Goal: Task Accomplishment & Management: Manage account settings

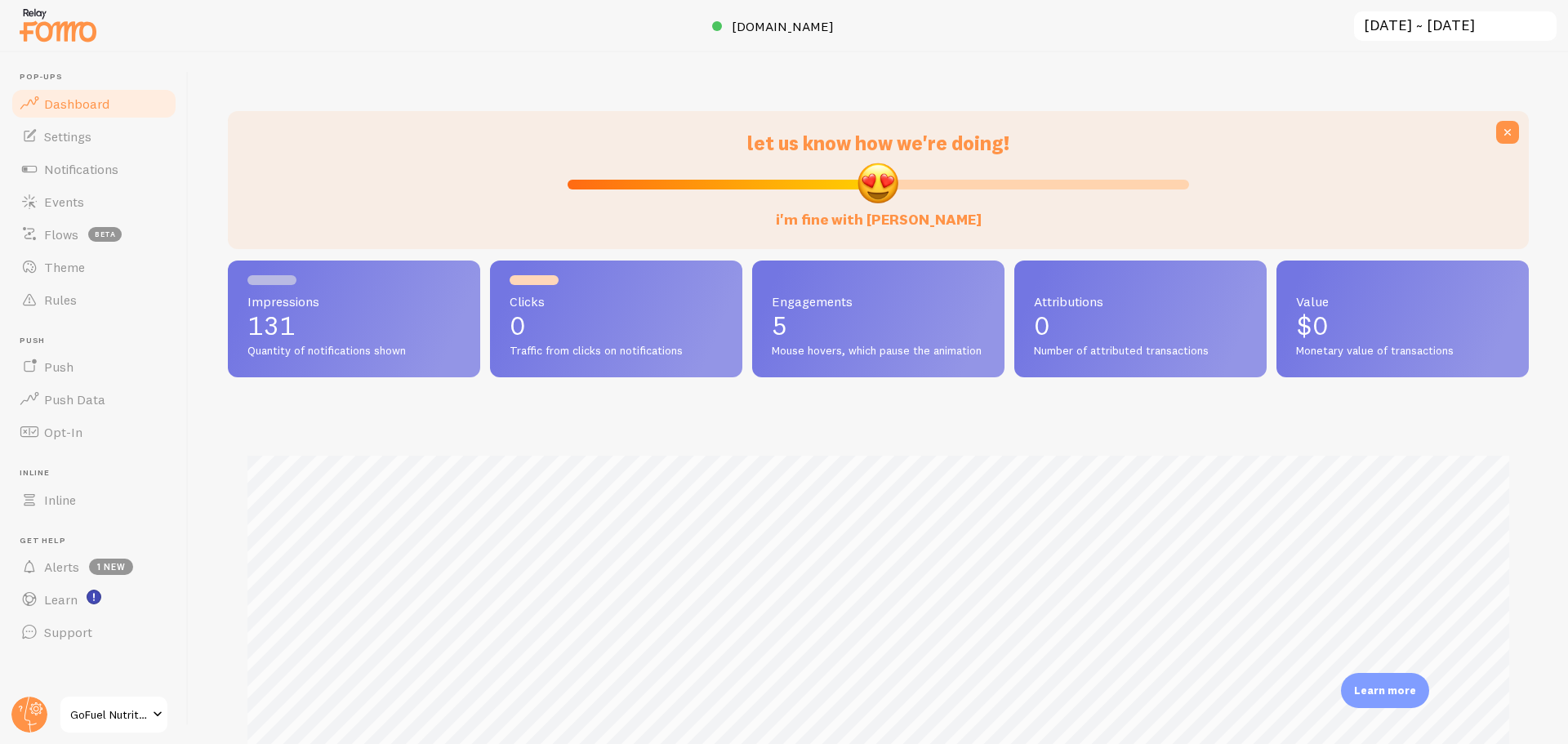
click at [155, 719] on span at bounding box center [157, 715] width 19 height 19
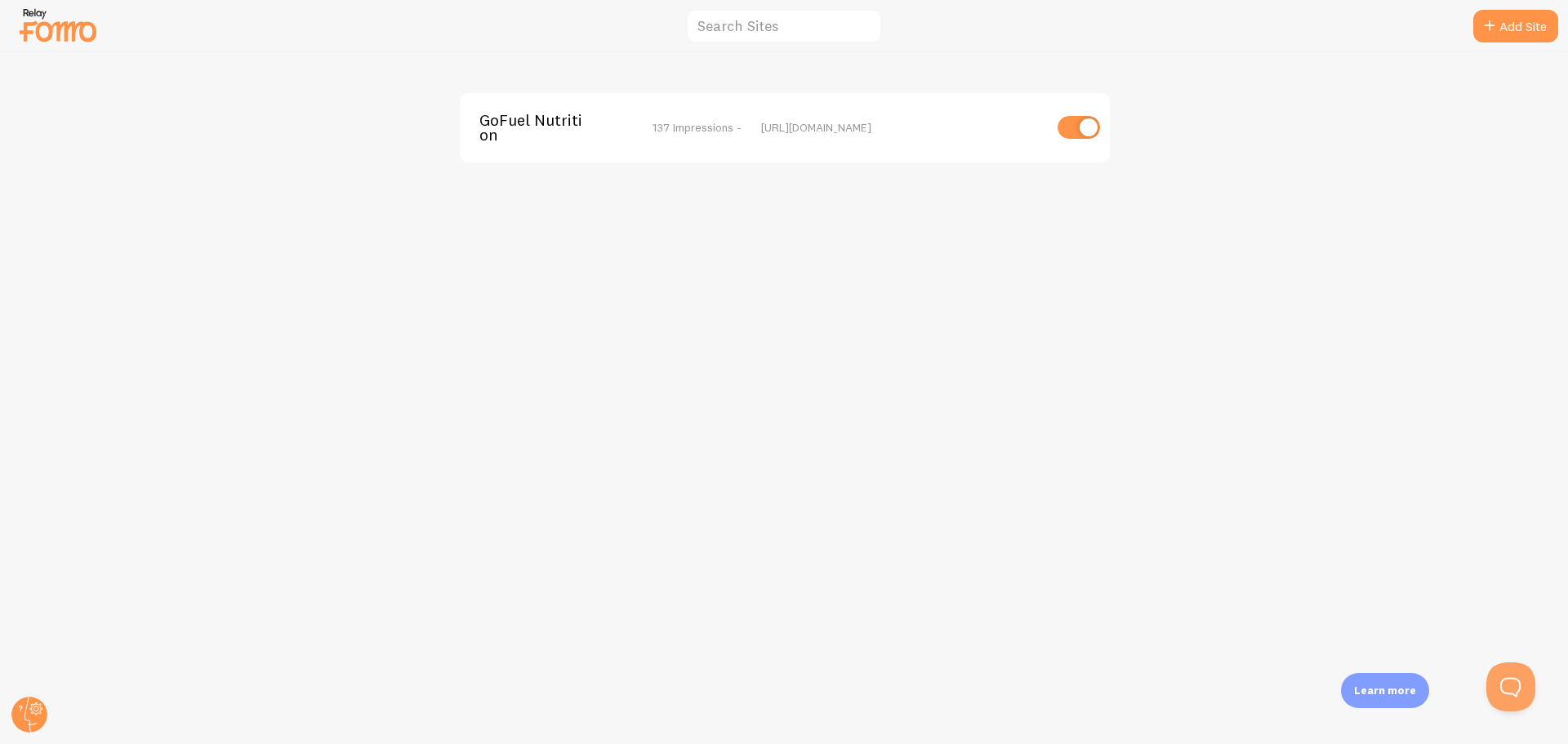
click at [1287, 412] on div "GoFuel Nutrition 137 Impressions - [URL][DOMAIN_NAME]" at bounding box center [784, 399] width 1567 height 692
click at [42, 29] on img at bounding box center [58, 24] width 82 height 41
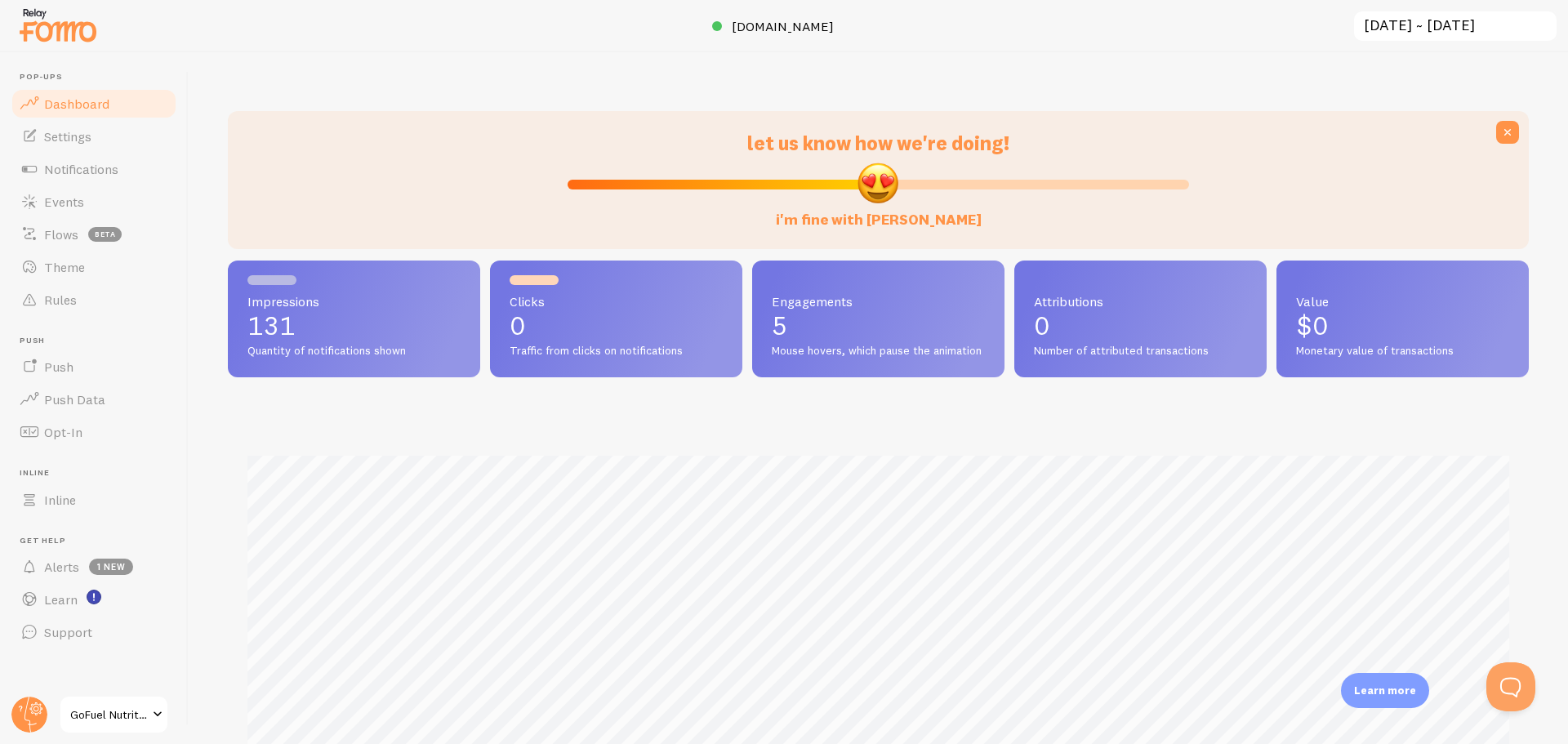
scroll to position [429, 1301]
click at [103, 135] on link "Settings" at bounding box center [94, 135] width 168 height 32
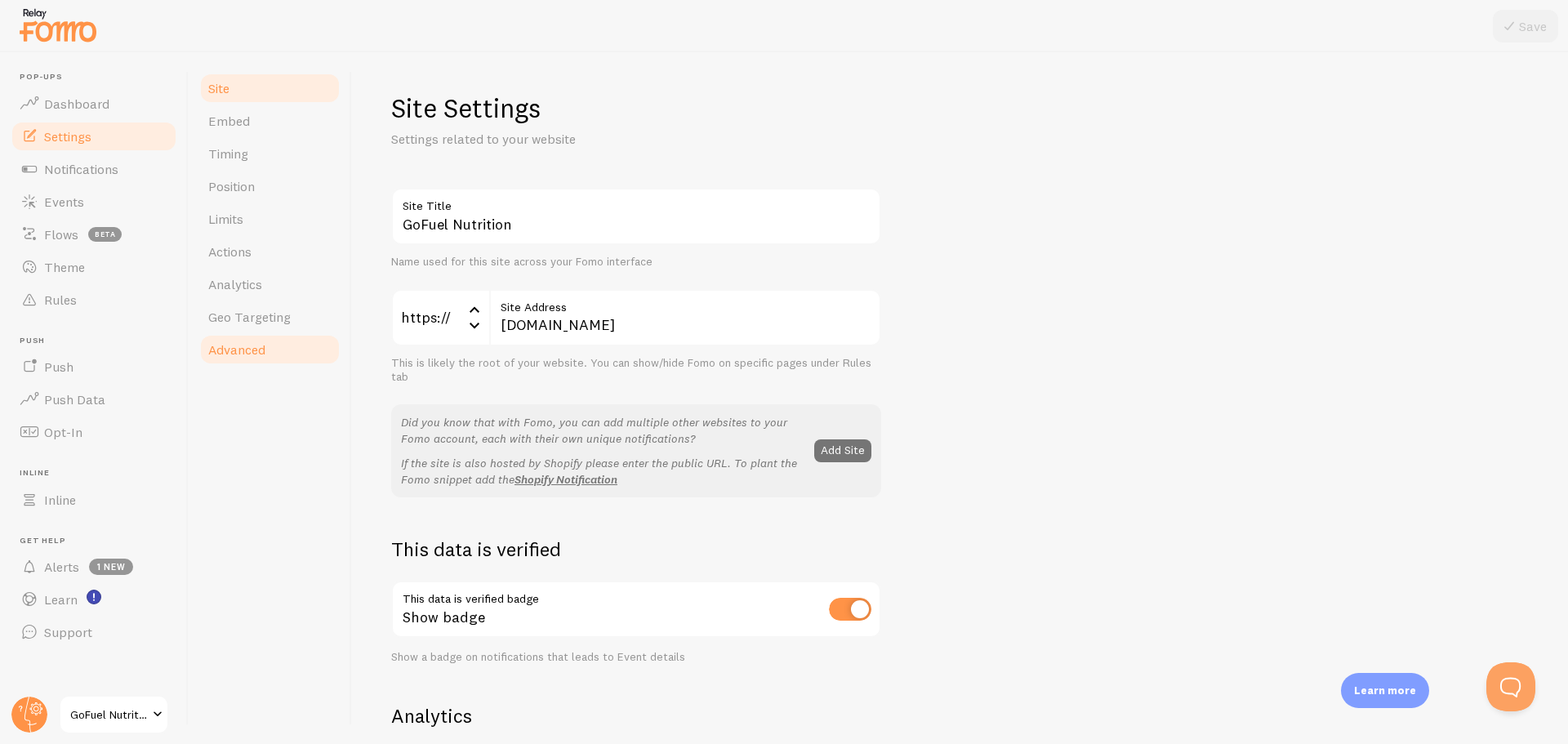
click at [234, 356] on span "Advanced" at bounding box center [236, 350] width 57 height 17
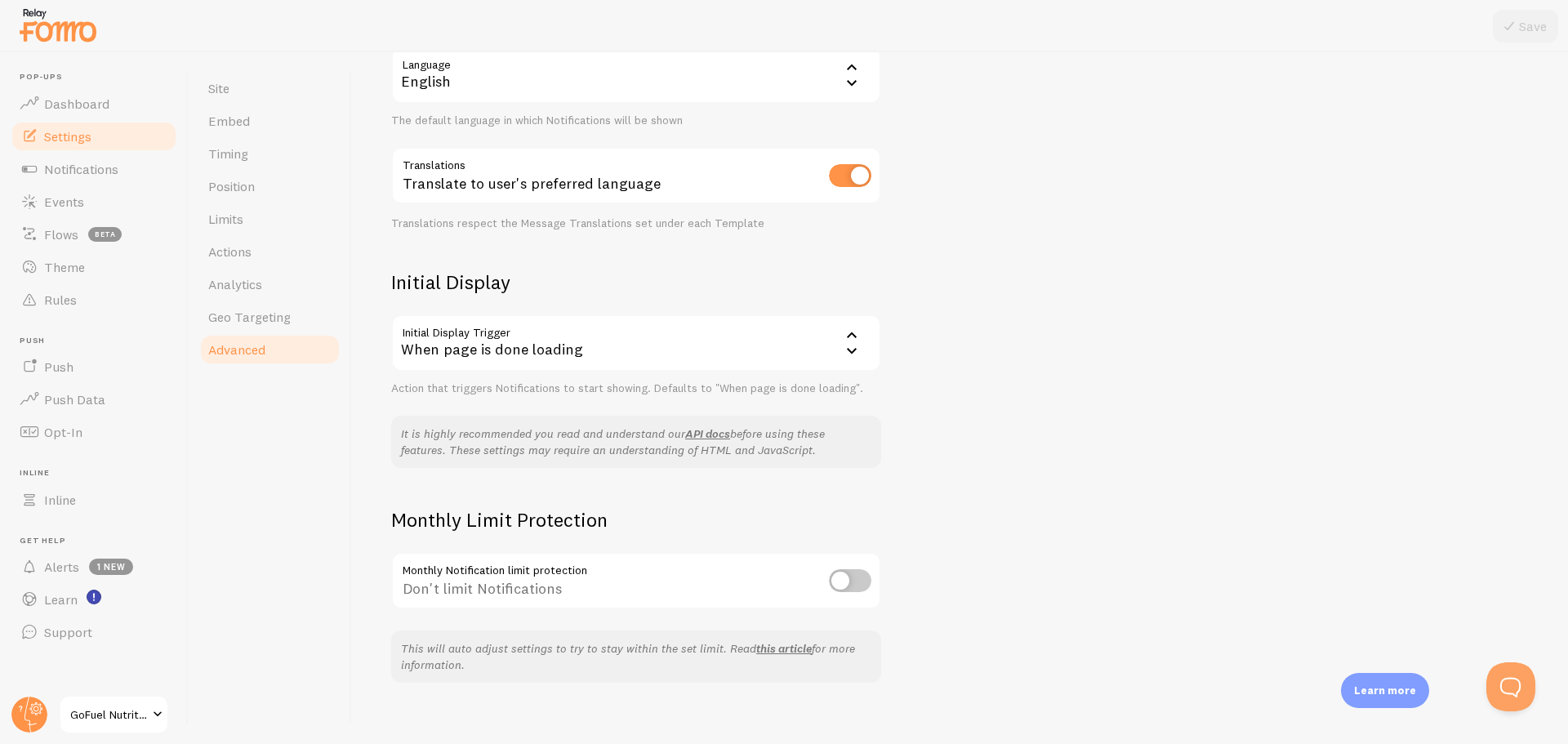
scroll to position [203, 0]
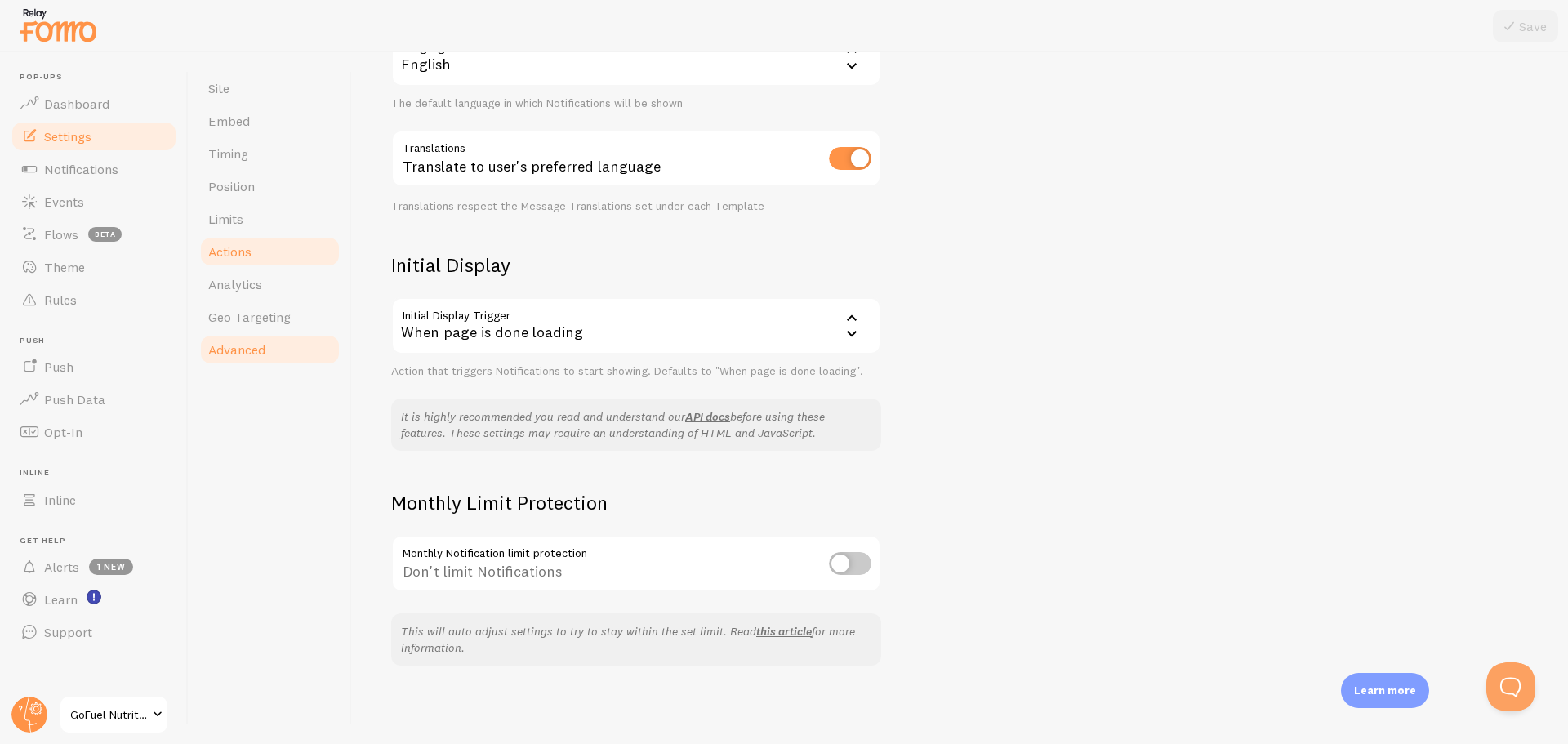
click at [238, 258] on span "Actions" at bounding box center [229, 251] width 43 height 17
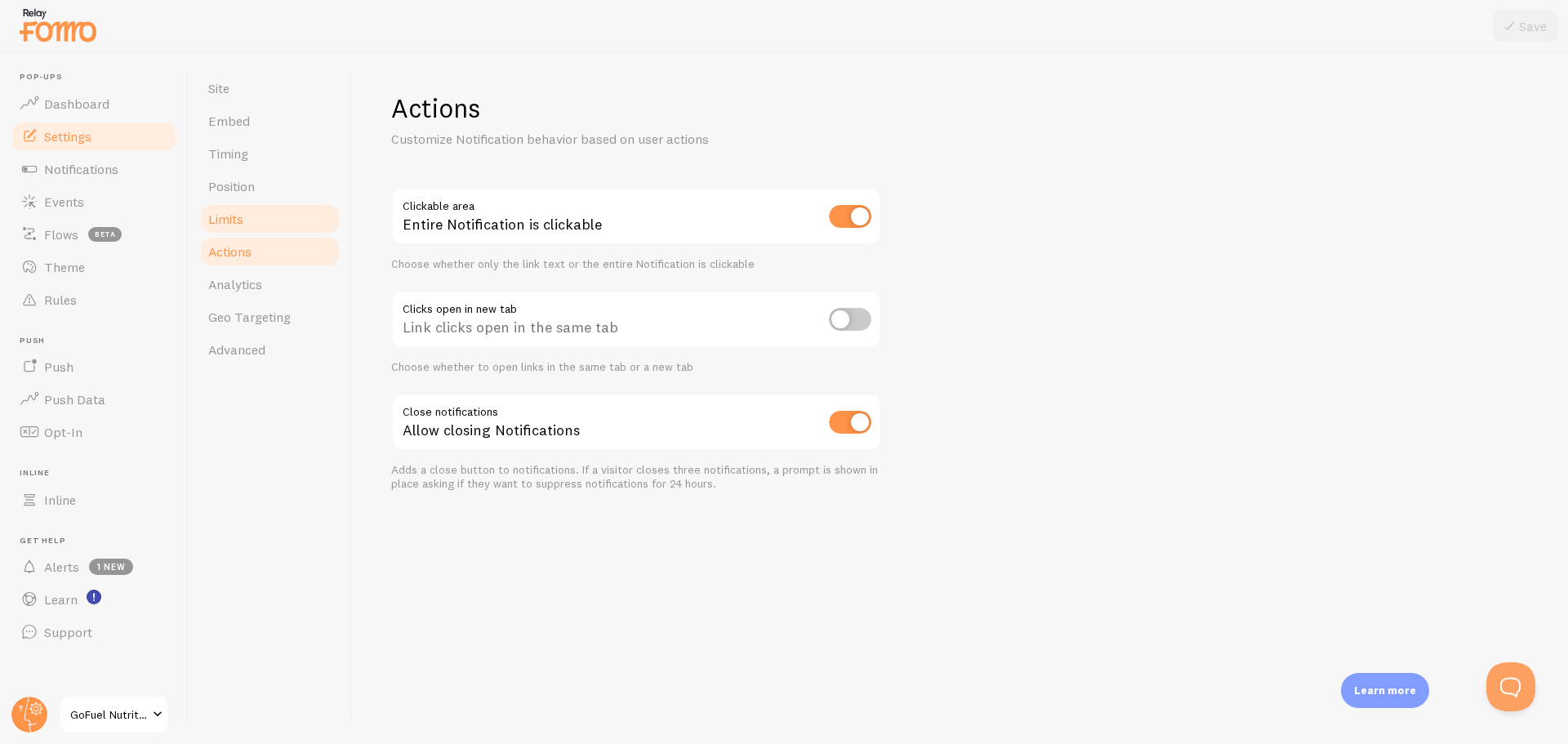
click at [252, 221] on link "Limits" at bounding box center [270, 218] width 143 height 32
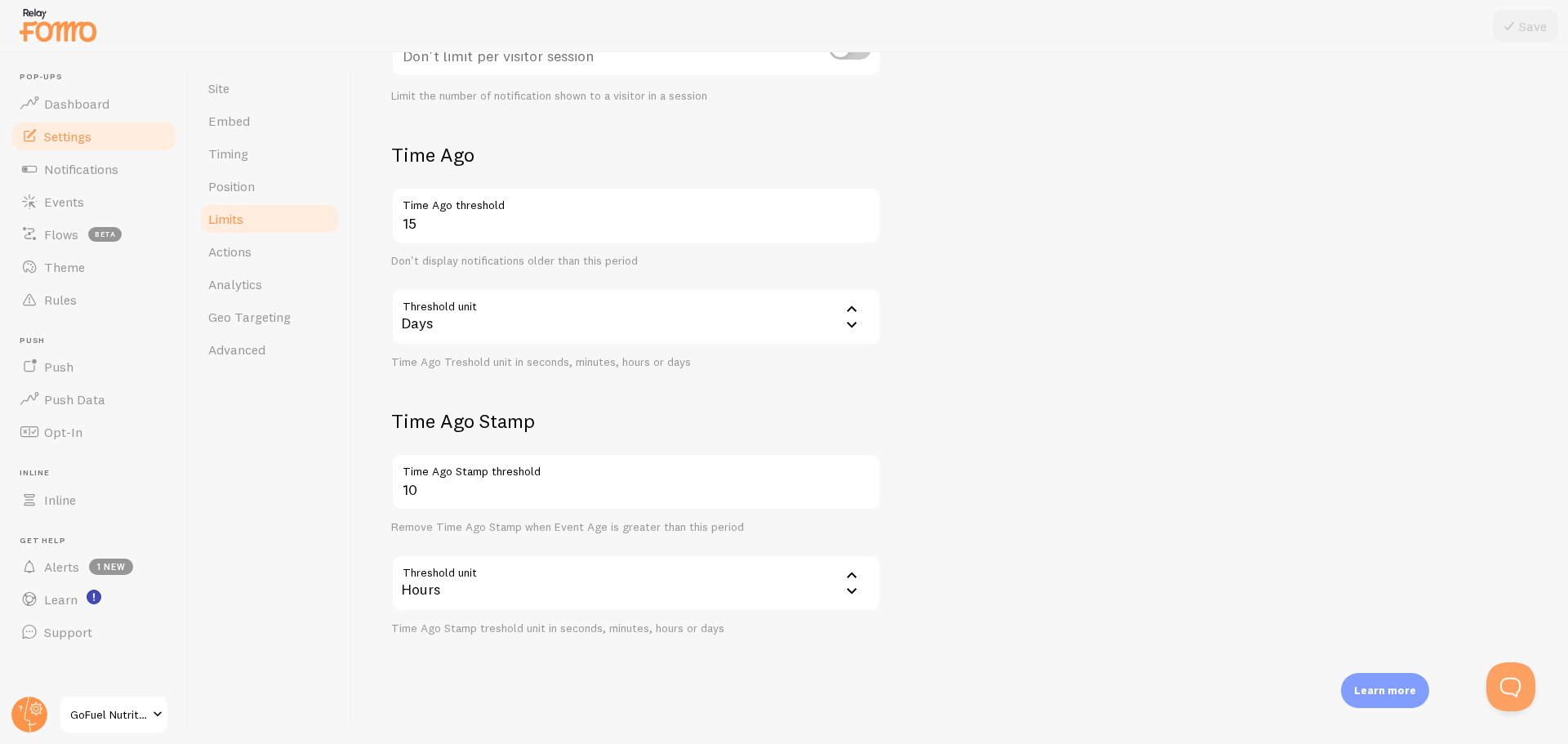
scroll to position [316, 0]
click at [254, 192] on span "Position" at bounding box center [231, 186] width 47 height 17
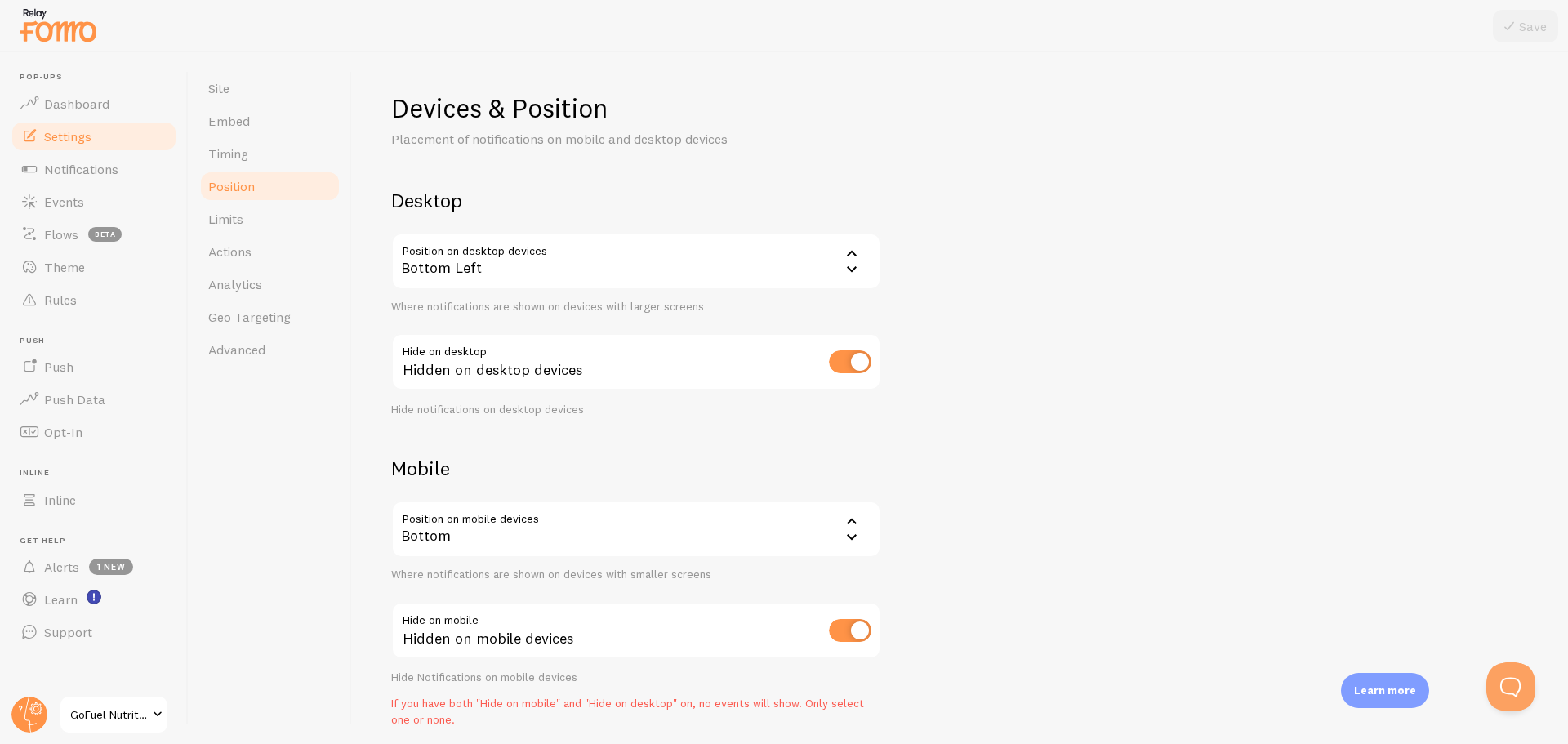
click at [823, 266] on div "Bottom Left" at bounding box center [636, 262] width 490 height 57
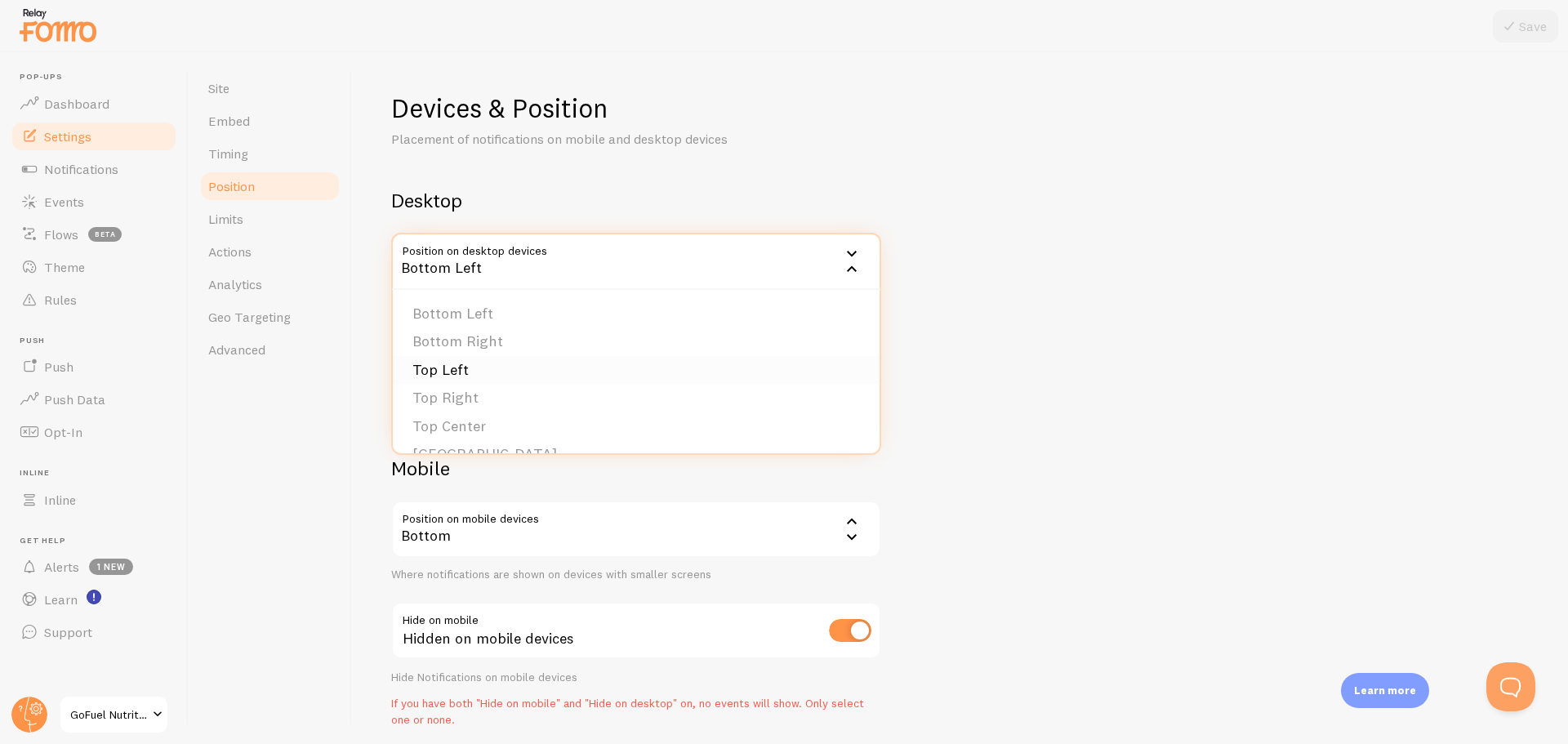
click at [455, 366] on li "Top Left" at bounding box center [636, 370] width 487 height 29
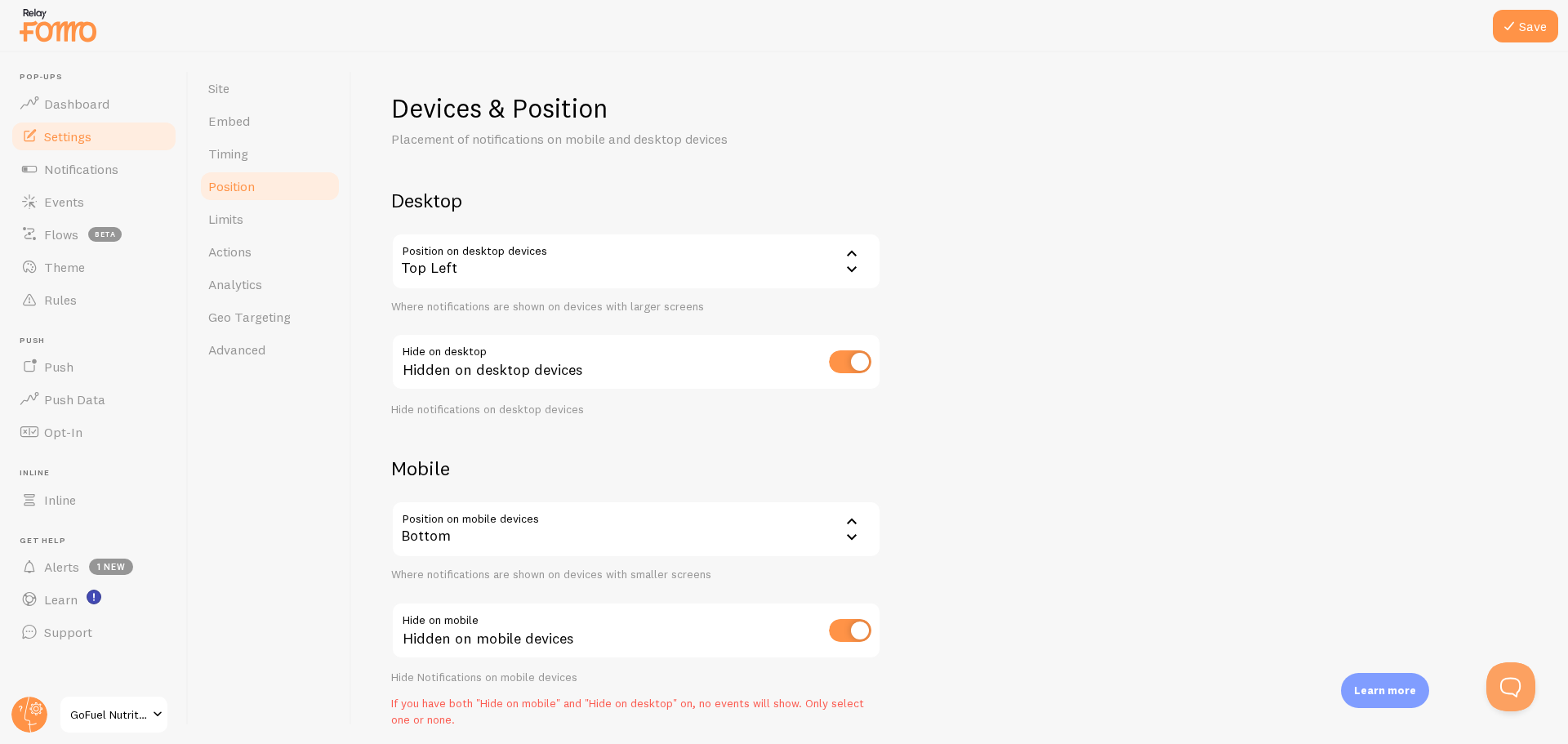
click at [848, 541] on icon at bounding box center [851, 537] width 19 height 19
click at [494, 608] on li "Top" at bounding box center [636, 610] width 487 height 29
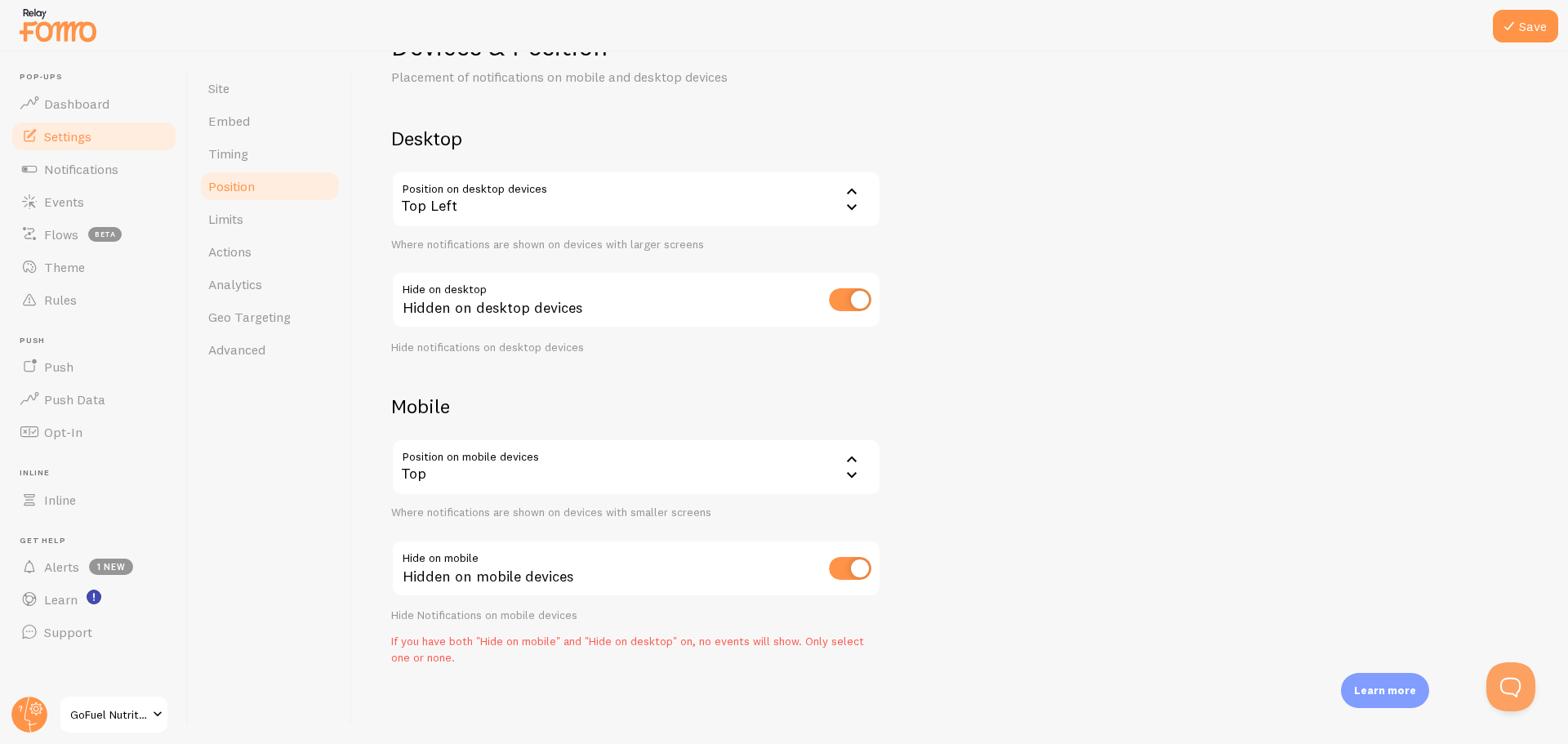
click at [843, 568] on input "checkbox" at bounding box center [850, 568] width 42 height 23
checkbox input "false"
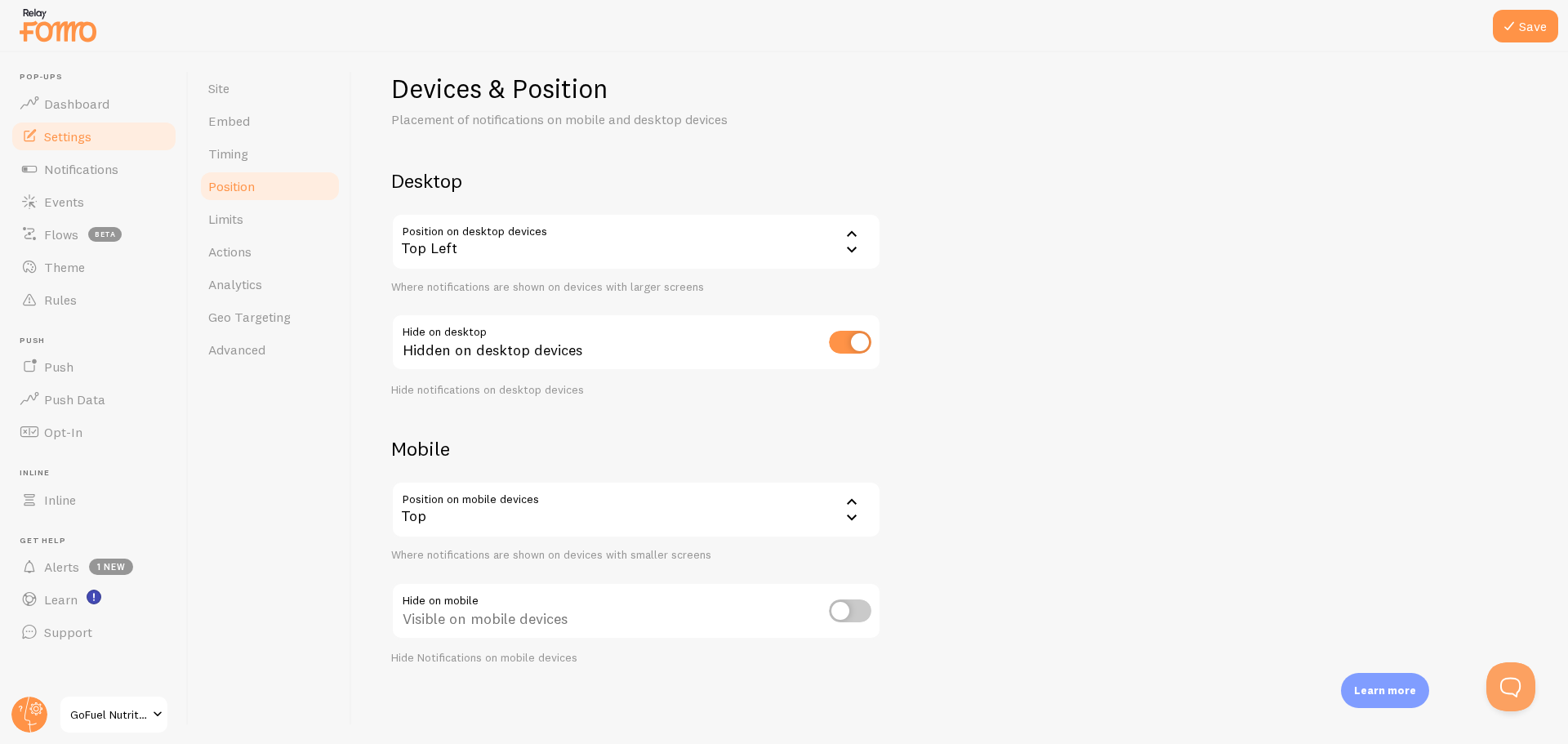
click at [855, 342] on input "checkbox" at bounding box center [850, 342] width 42 height 23
click at [855, 343] on input "checkbox" at bounding box center [850, 342] width 42 height 23
click at [843, 347] on input "checkbox" at bounding box center [850, 342] width 42 height 23
checkbox input "false"
click at [1529, 21] on button "Save" at bounding box center [1525, 26] width 65 height 32
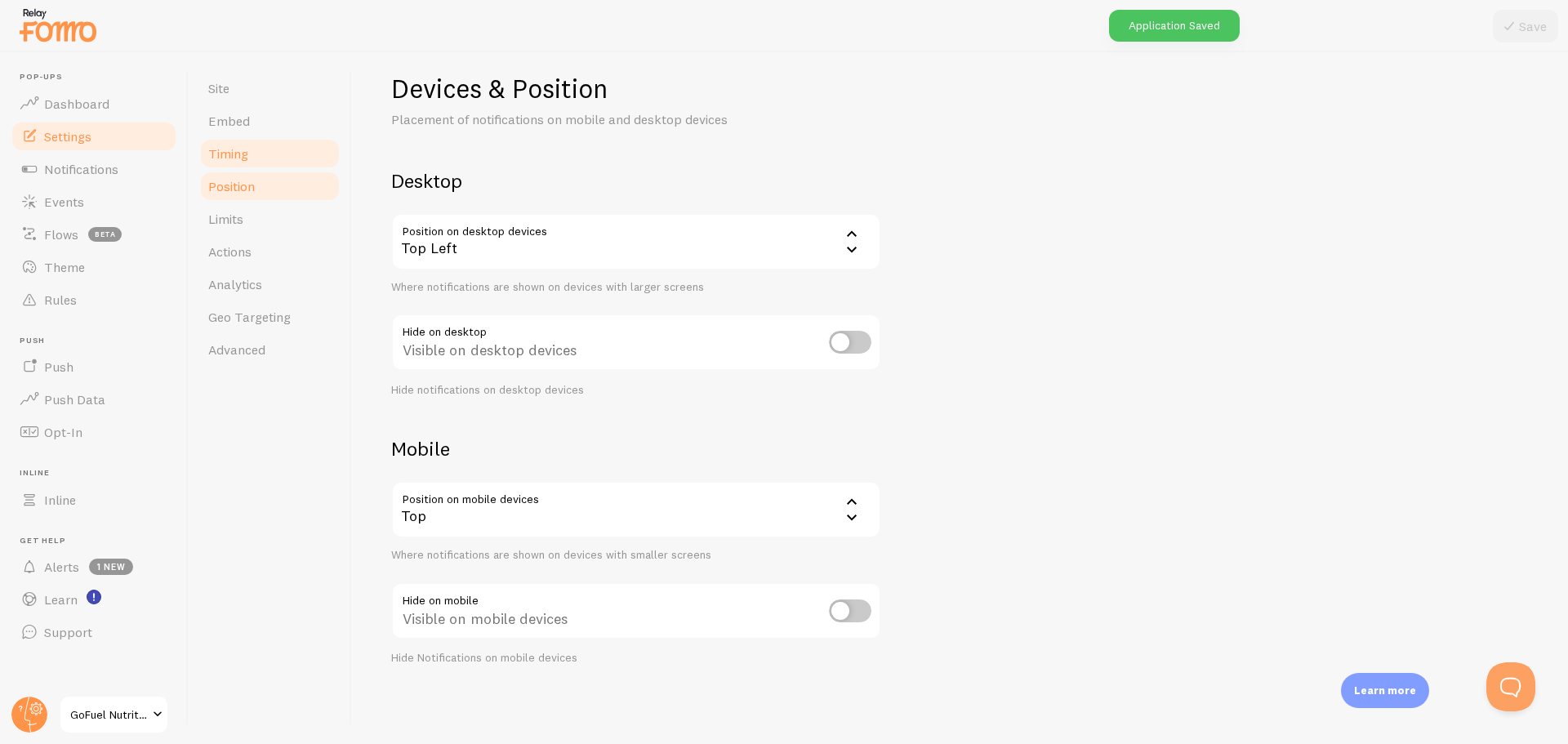
click at [261, 150] on link "Timing" at bounding box center [270, 153] width 143 height 32
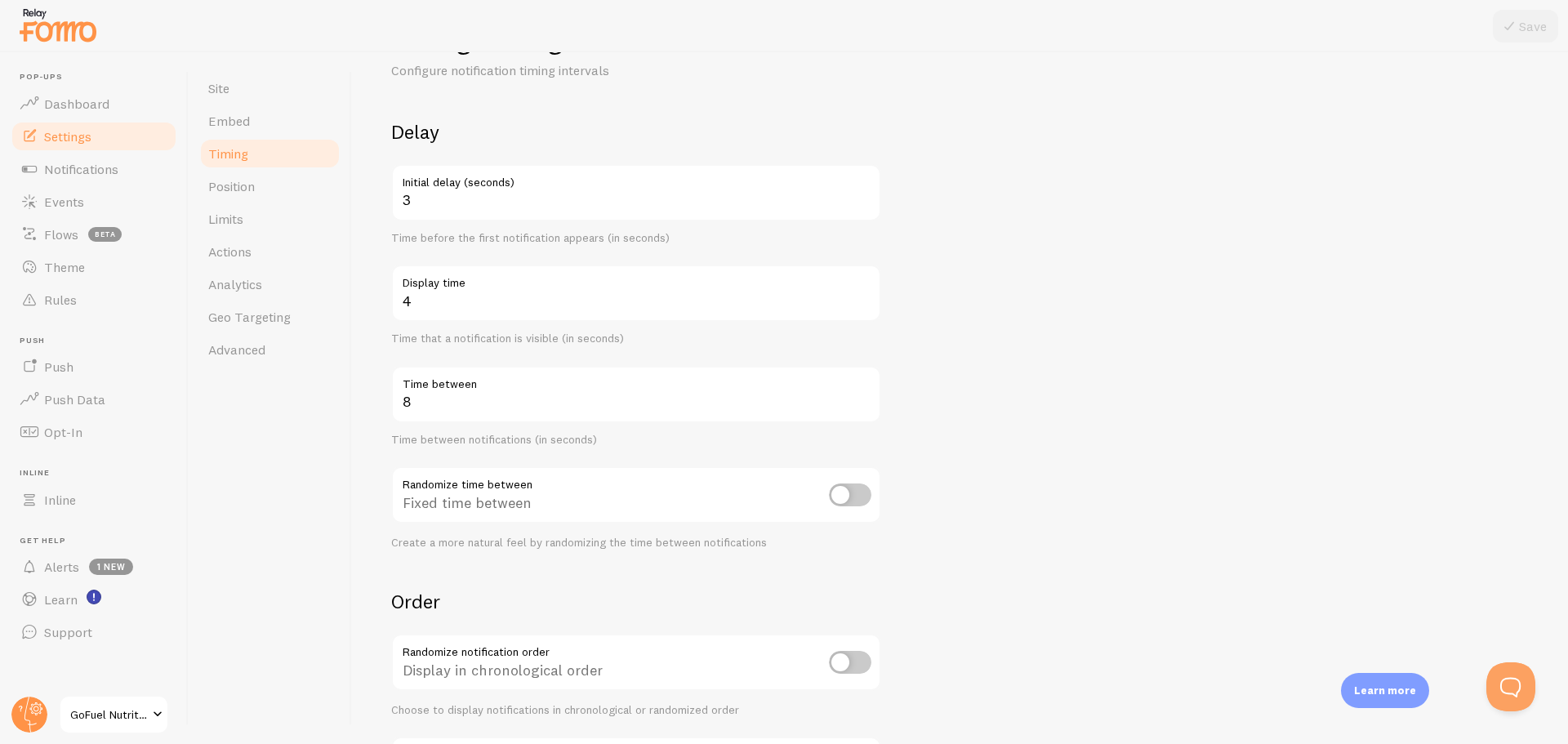
scroll to position [63, 0]
click at [259, 187] on link "Position" at bounding box center [270, 186] width 143 height 32
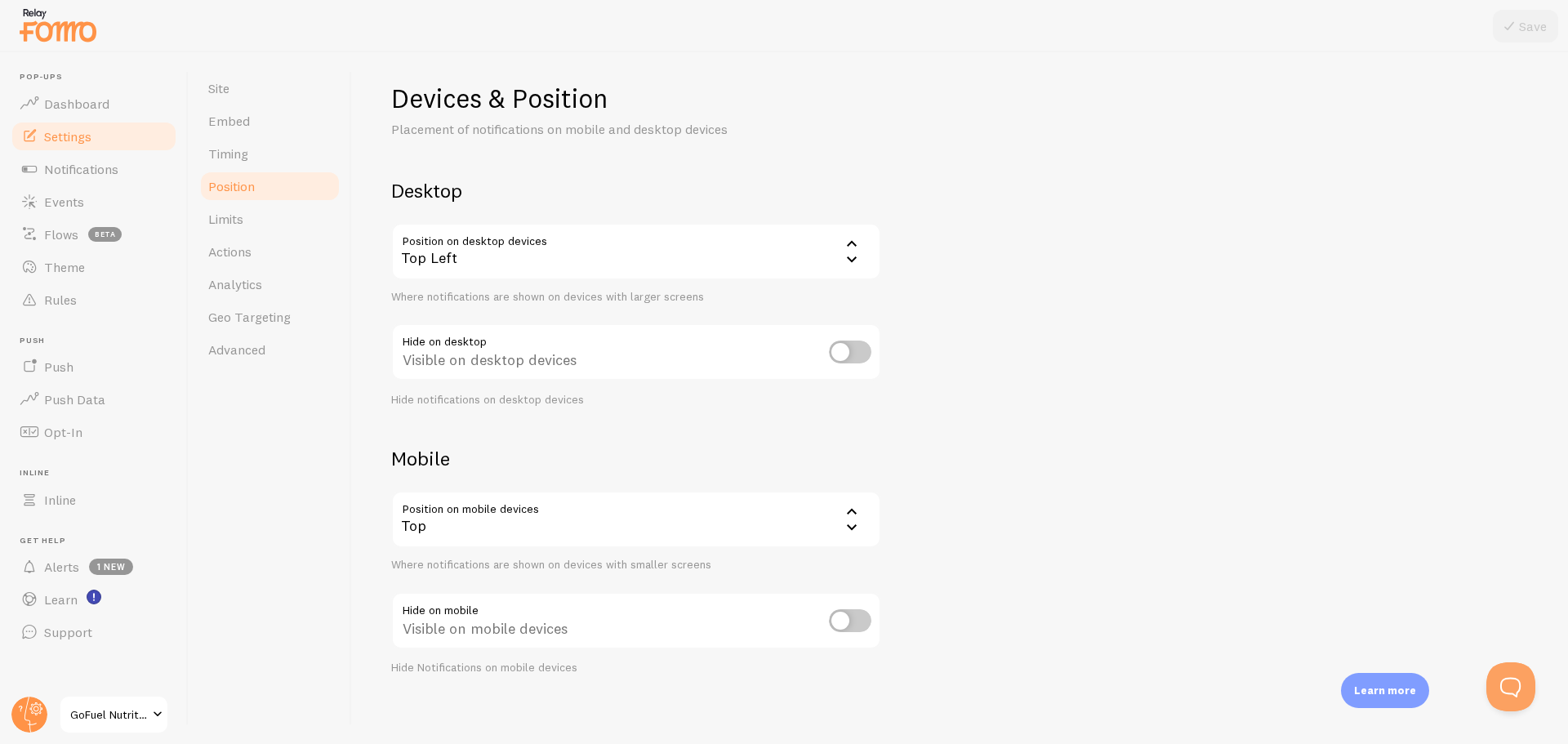
scroll to position [19, 0]
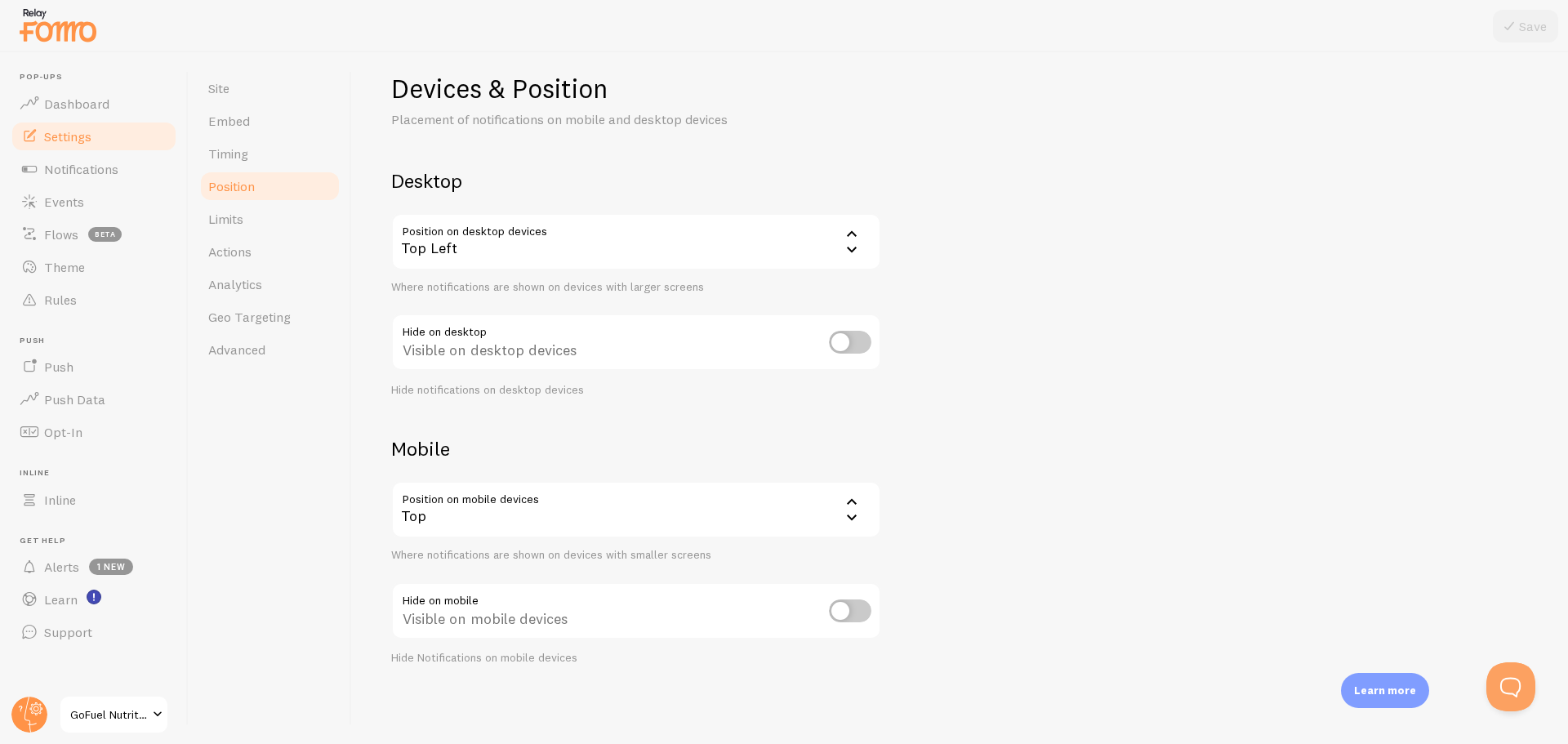
click at [849, 337] on input "checkbox" at bounding box center [850, 342] width 42 height 23
checkbox input "true"
click at [862, 621] on input "checkbox" at bounding box center [850, 610] width 42 height 23
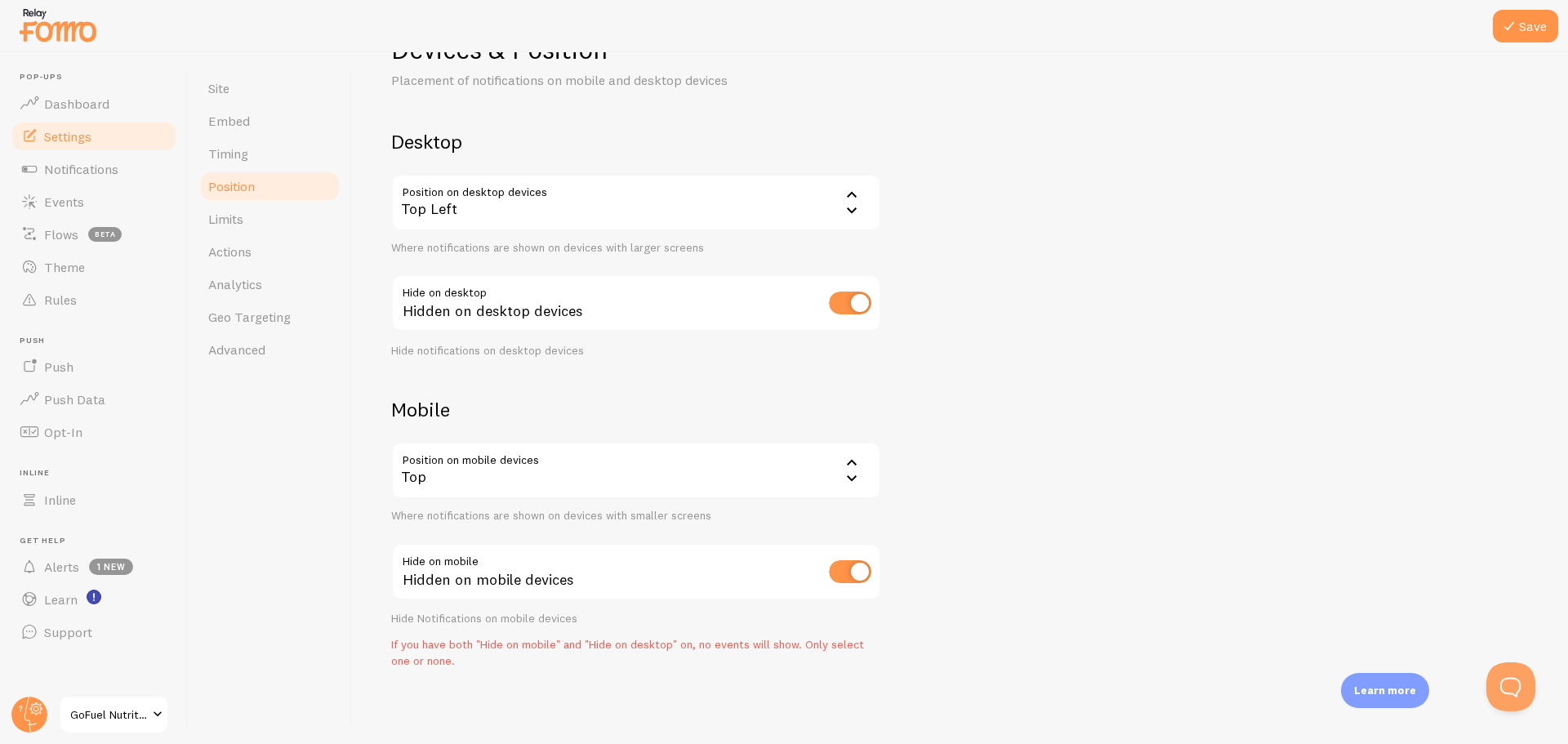
scroll to position [62, 0]
click at [836, 569] on input "checkbox" at bounding box center [850, 568] width 42 height 23
checkbox input "false"
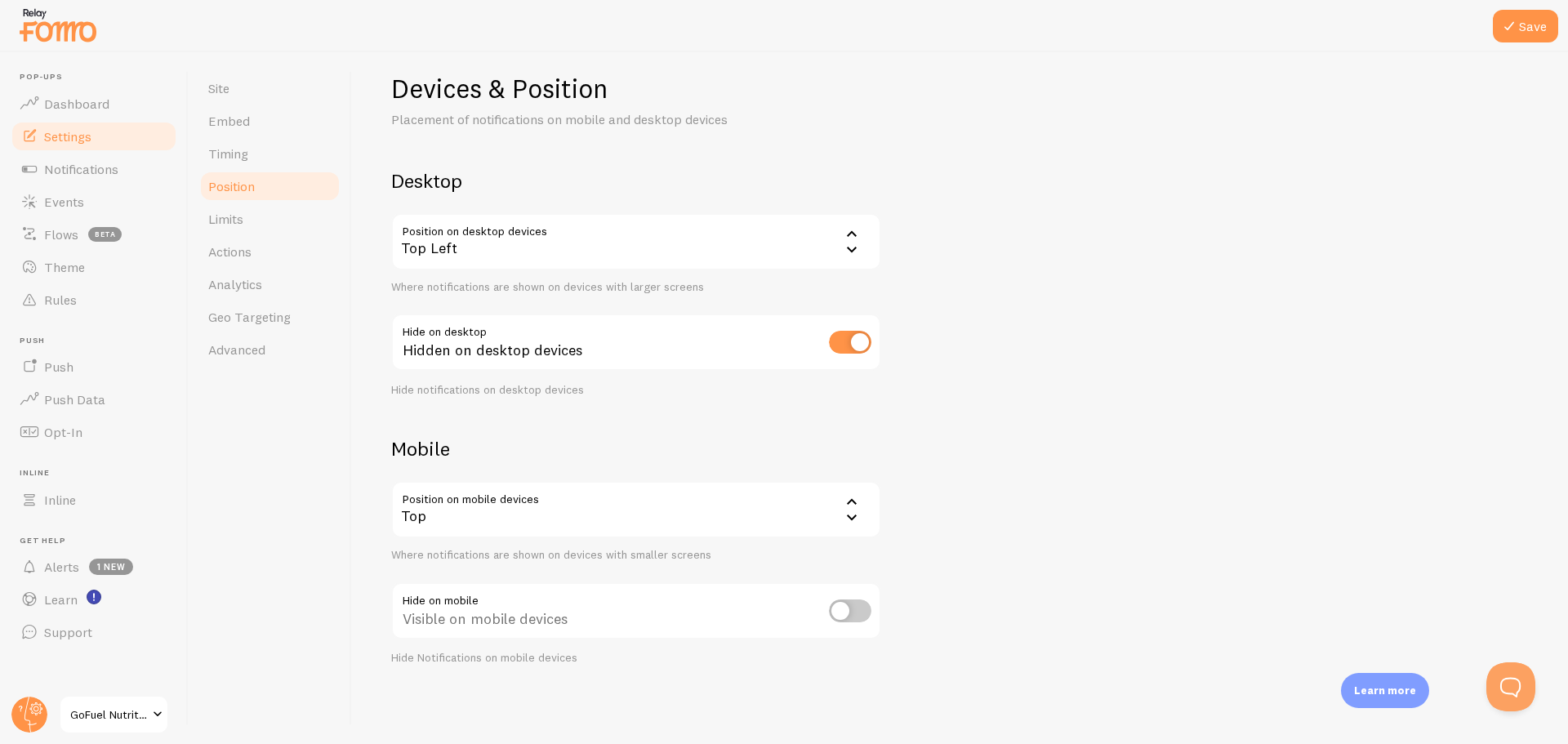
click at [834, 341] on input "checkbox" at bounding box center [850, 342] width 42 height 23
checkbox input "false"
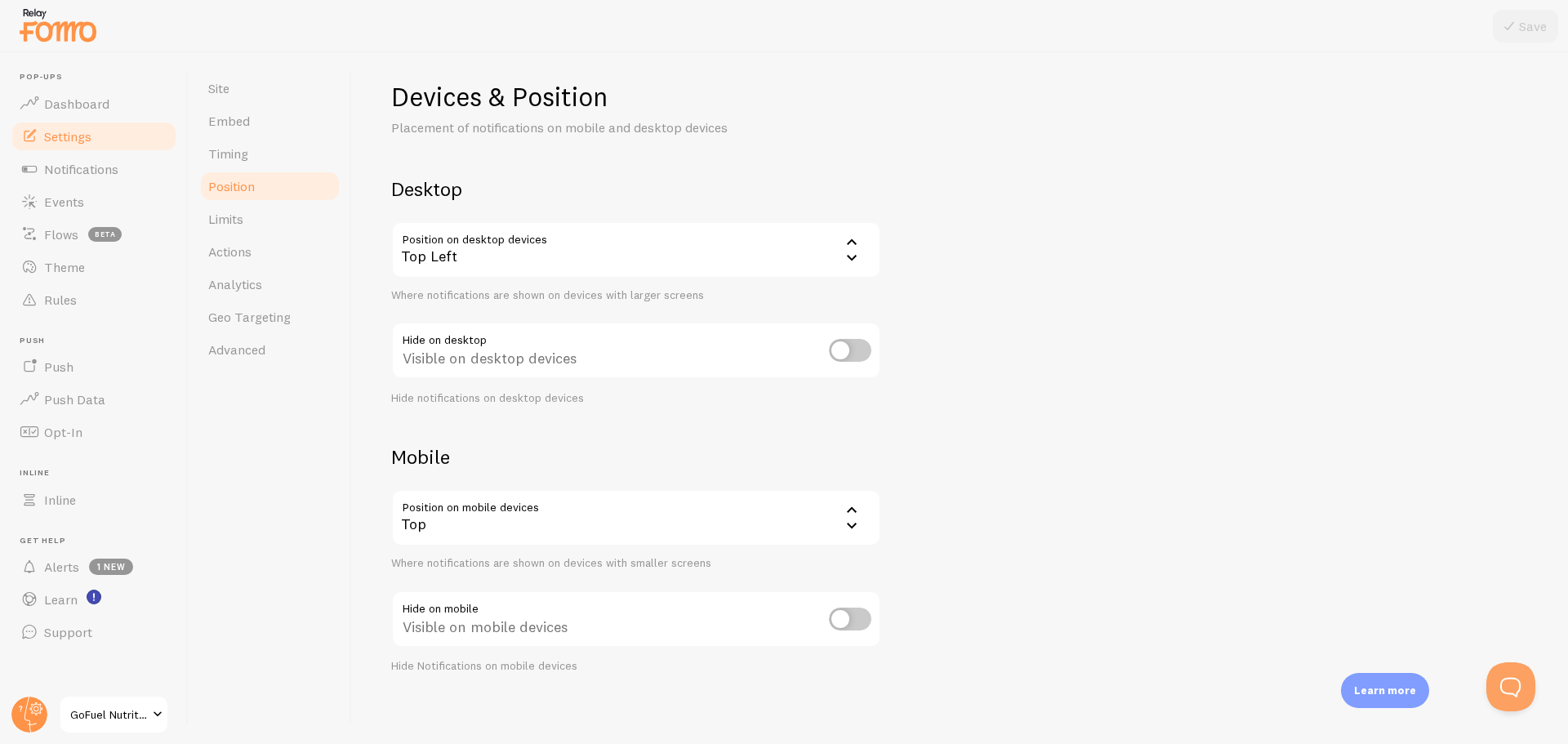
scroll to position [0, 0]
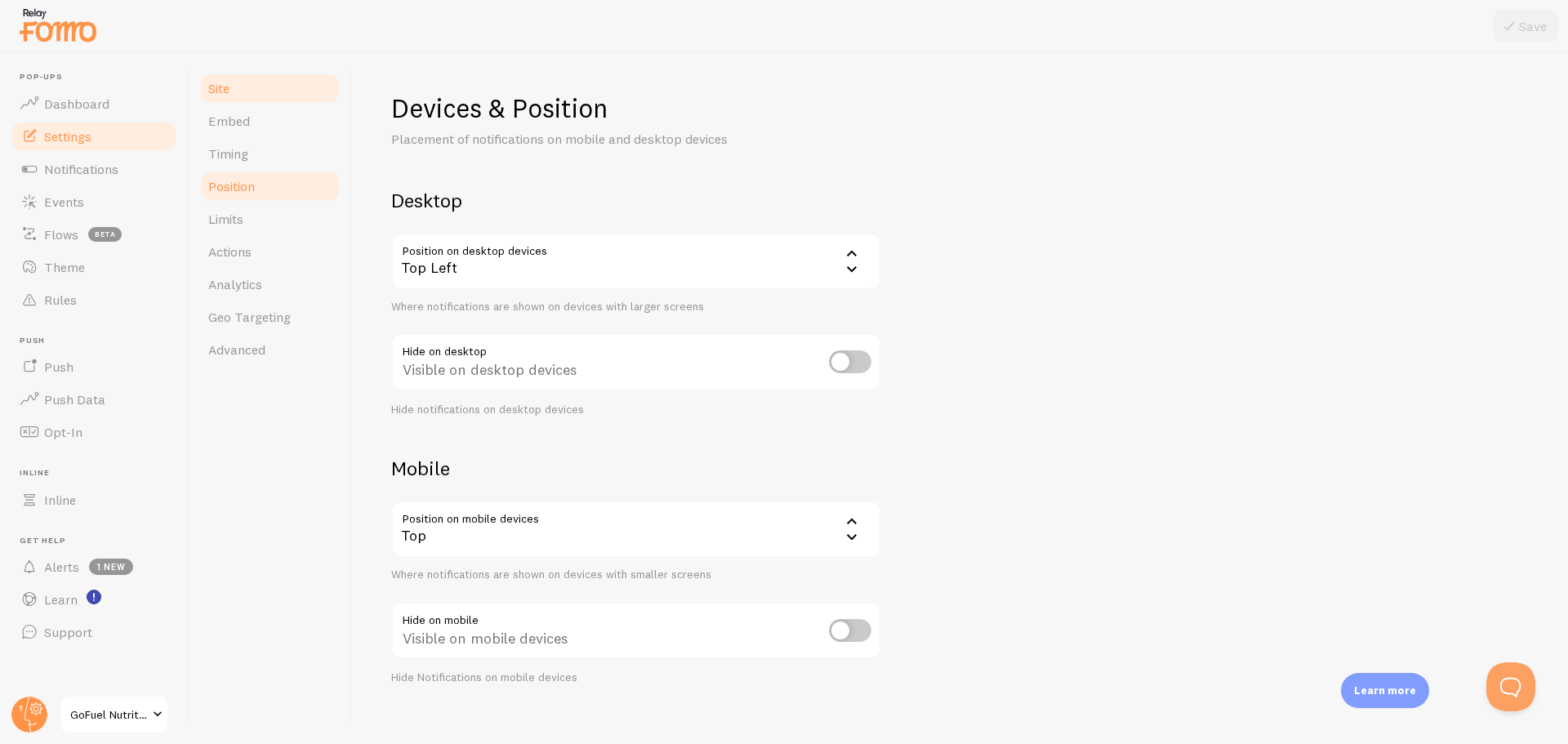
click at [245, 96] on link "Site" at bounding box center [270, 87] width 143 height 32
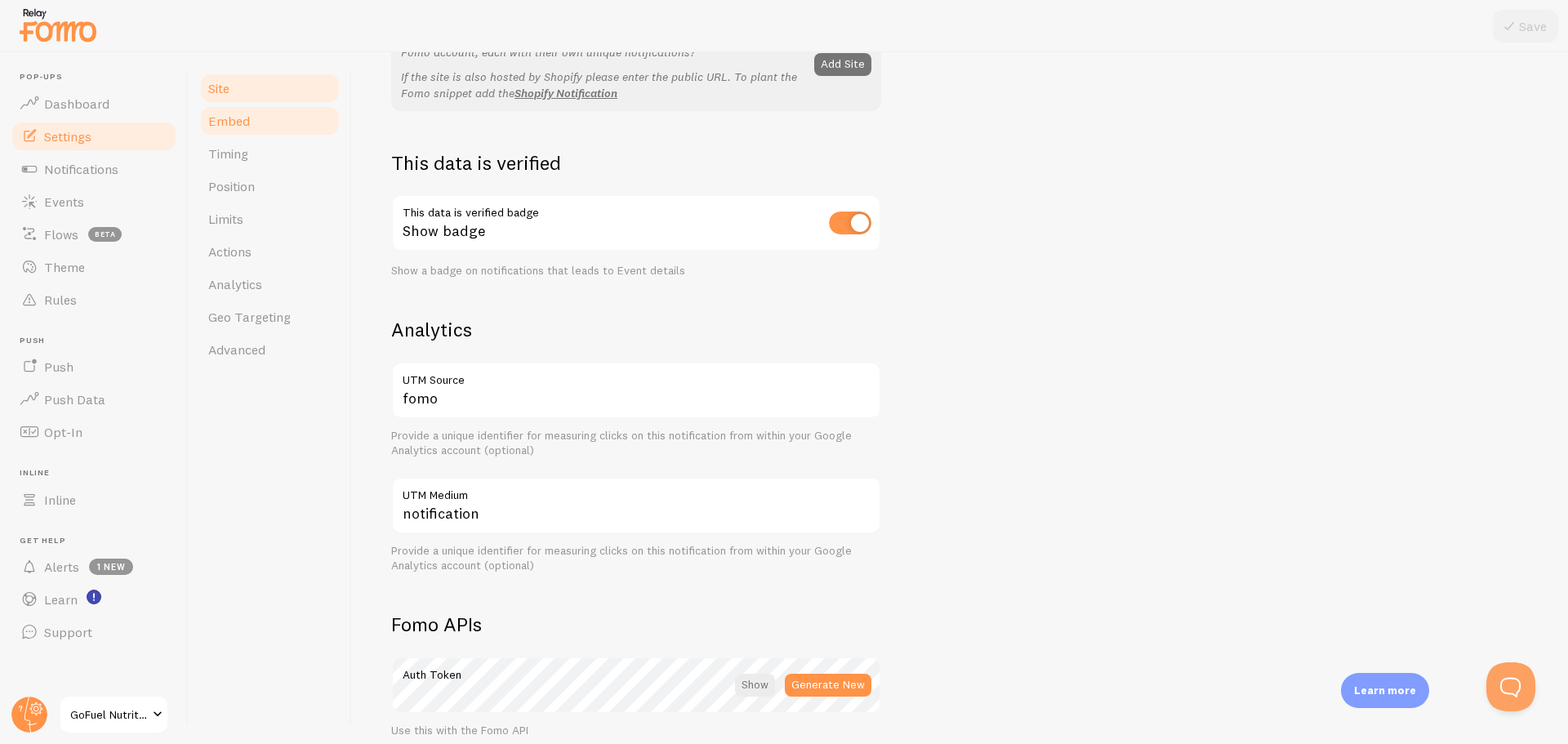
scroll to position [321, 0]
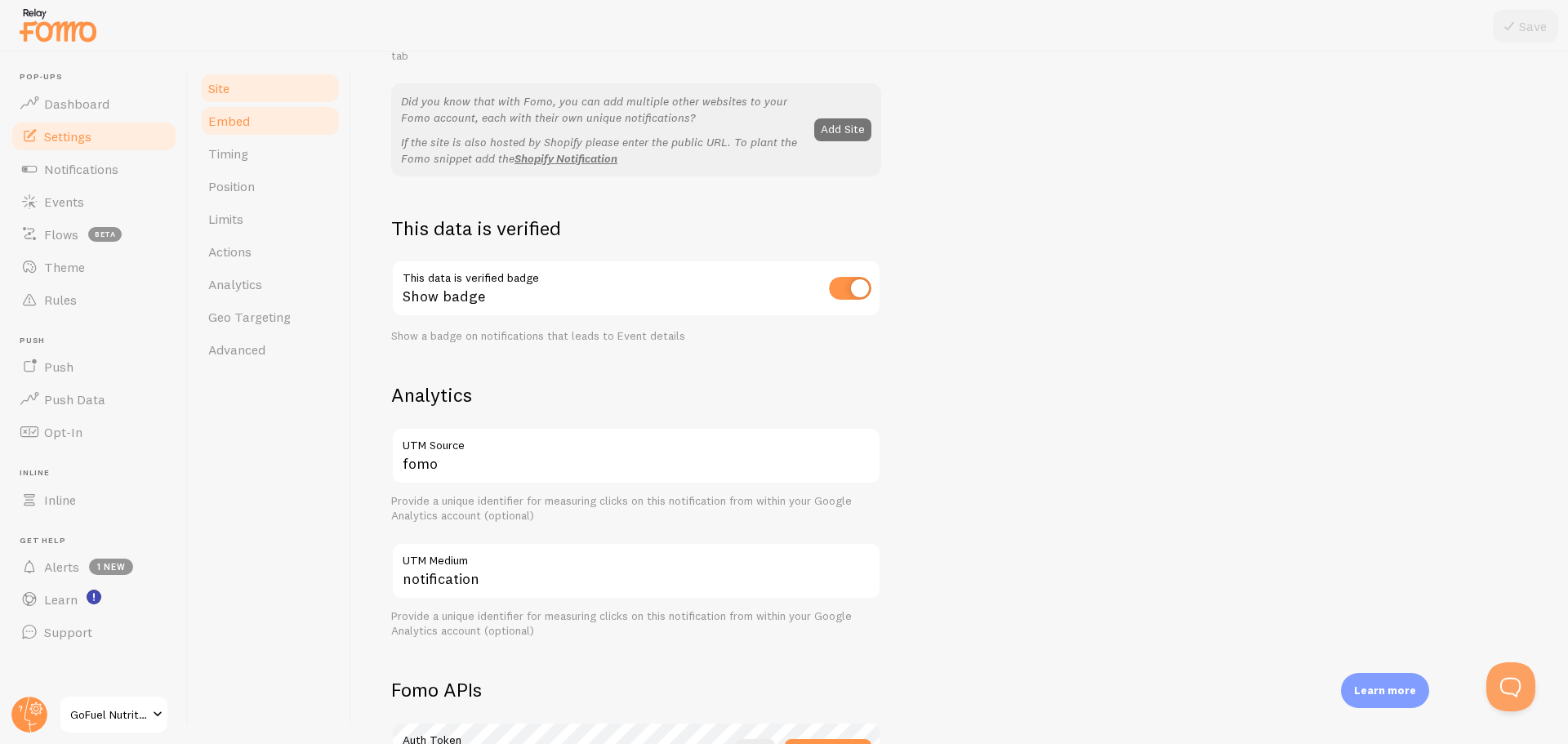
click at [240, 121] on span "Embed" at bounding box center [228, 121] width 41 height 17
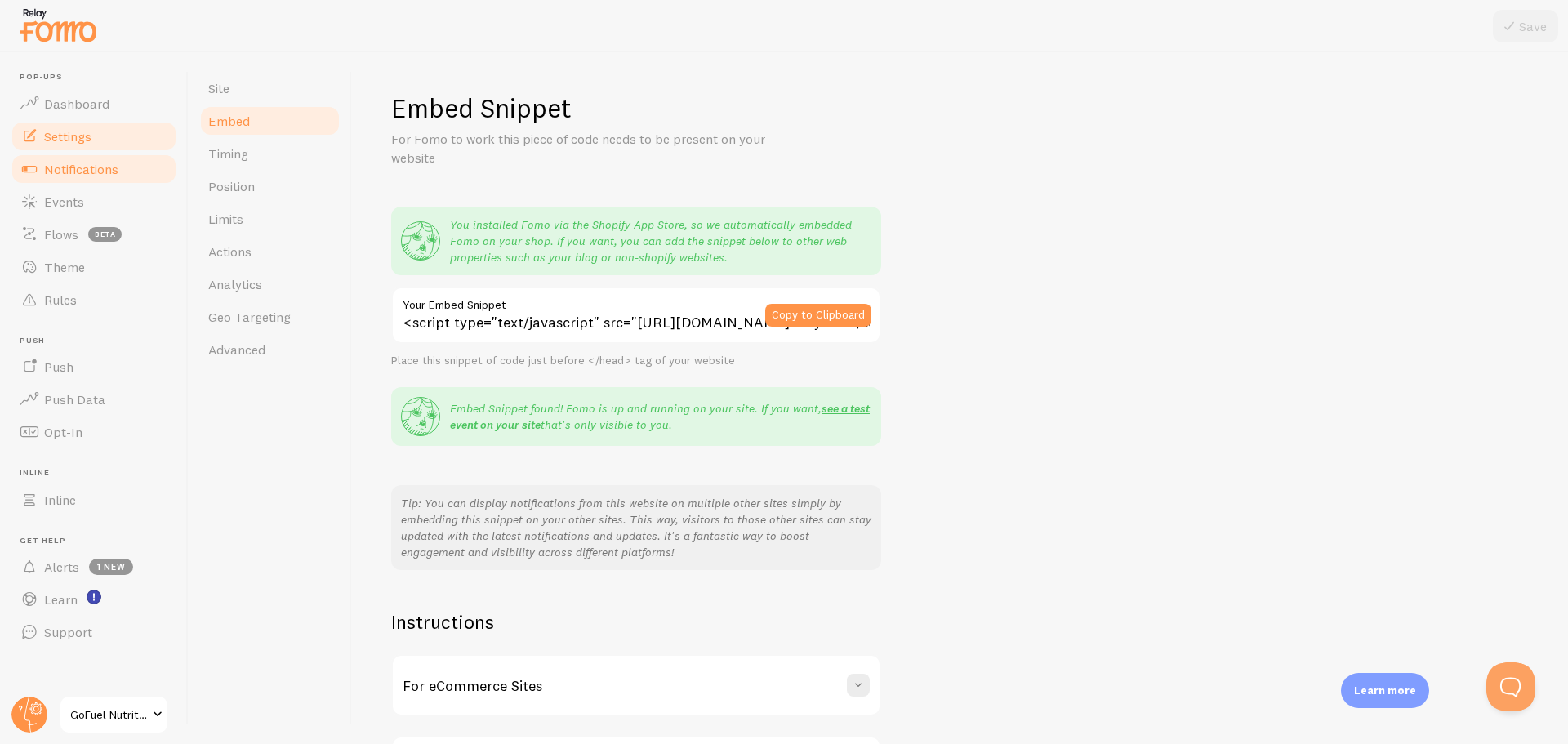
click at [95, 166] on span "Notifications" at bounding box center [81, 169] width 75 height 17
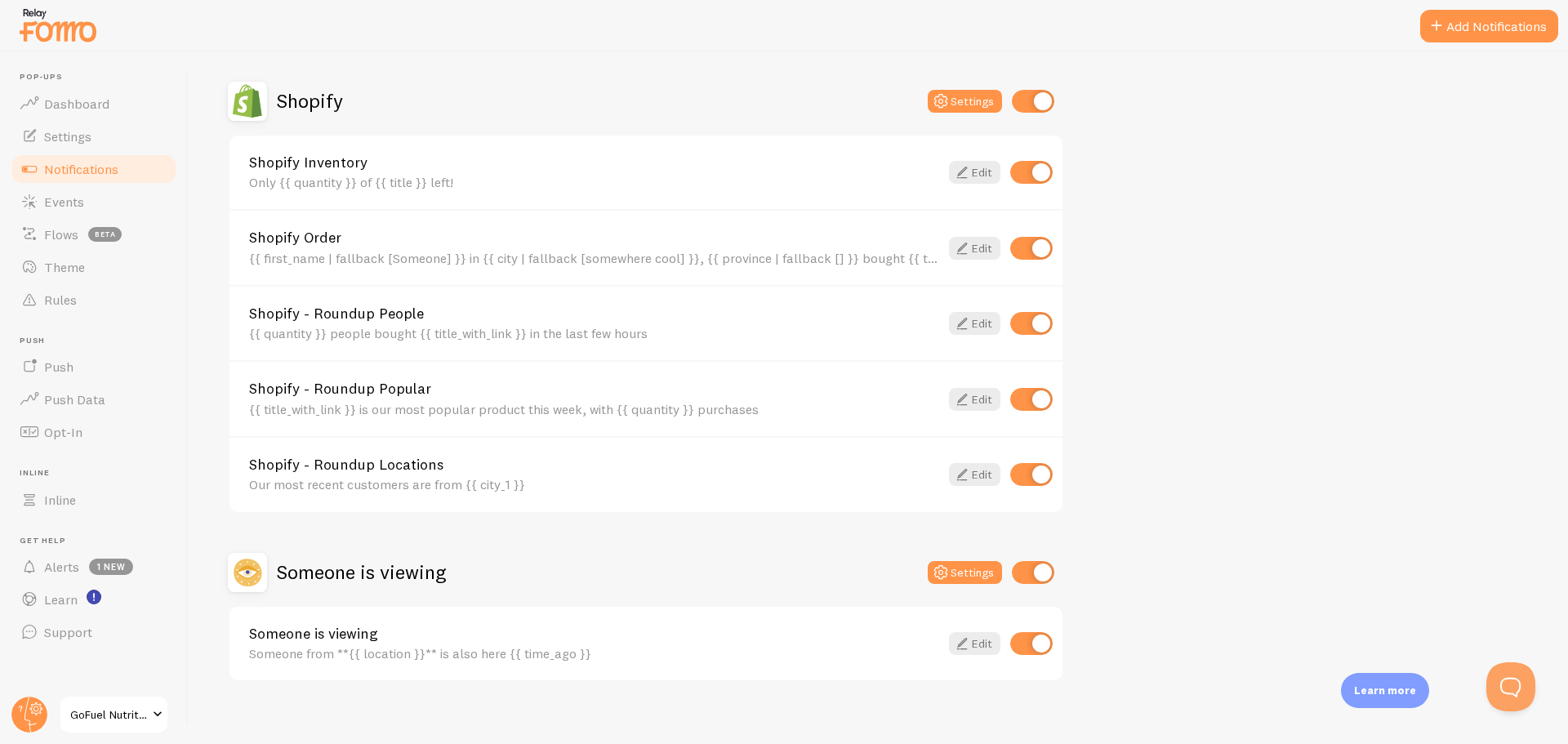
scroll to position [572, 0]
